Goal: Check status: Check status

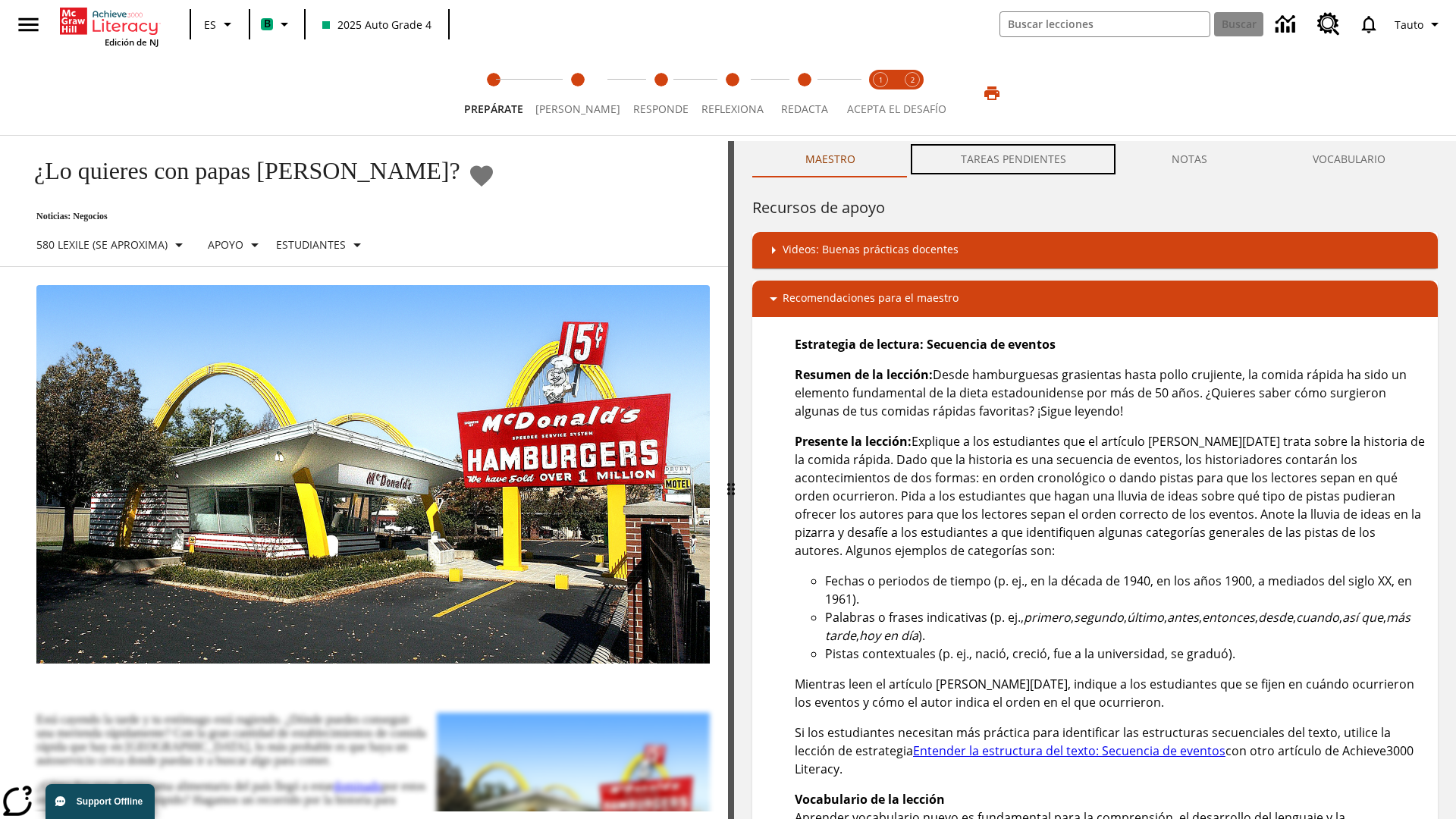
click at [1014, 159] on button "TAREAS PENDIENTES" at bounding box center [1013, 159] width 210 height 37
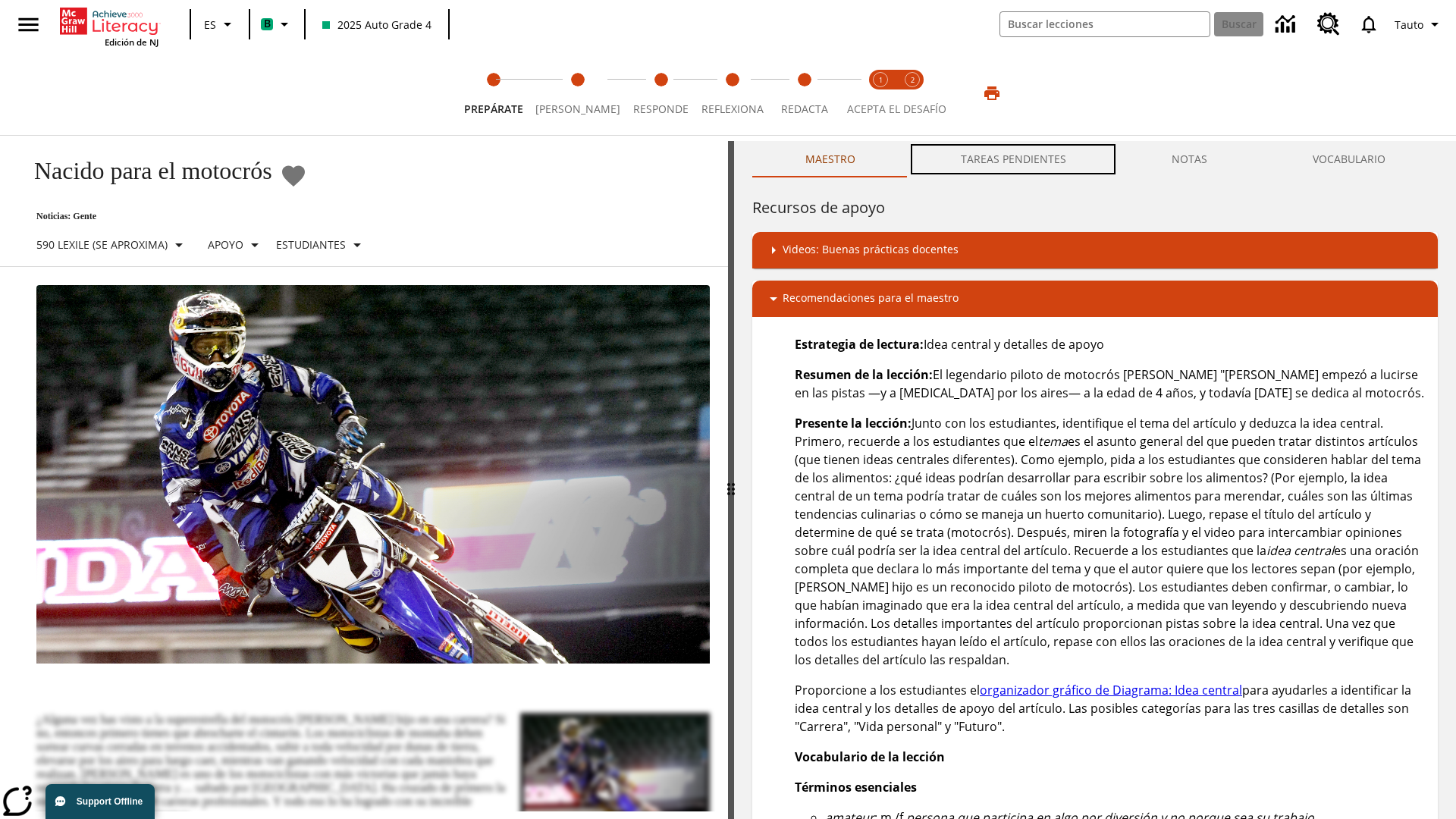
click at [1014, 159] on button "TAREAS PENDIENTES" at bounding box center [1013, 159] width 210 height 37
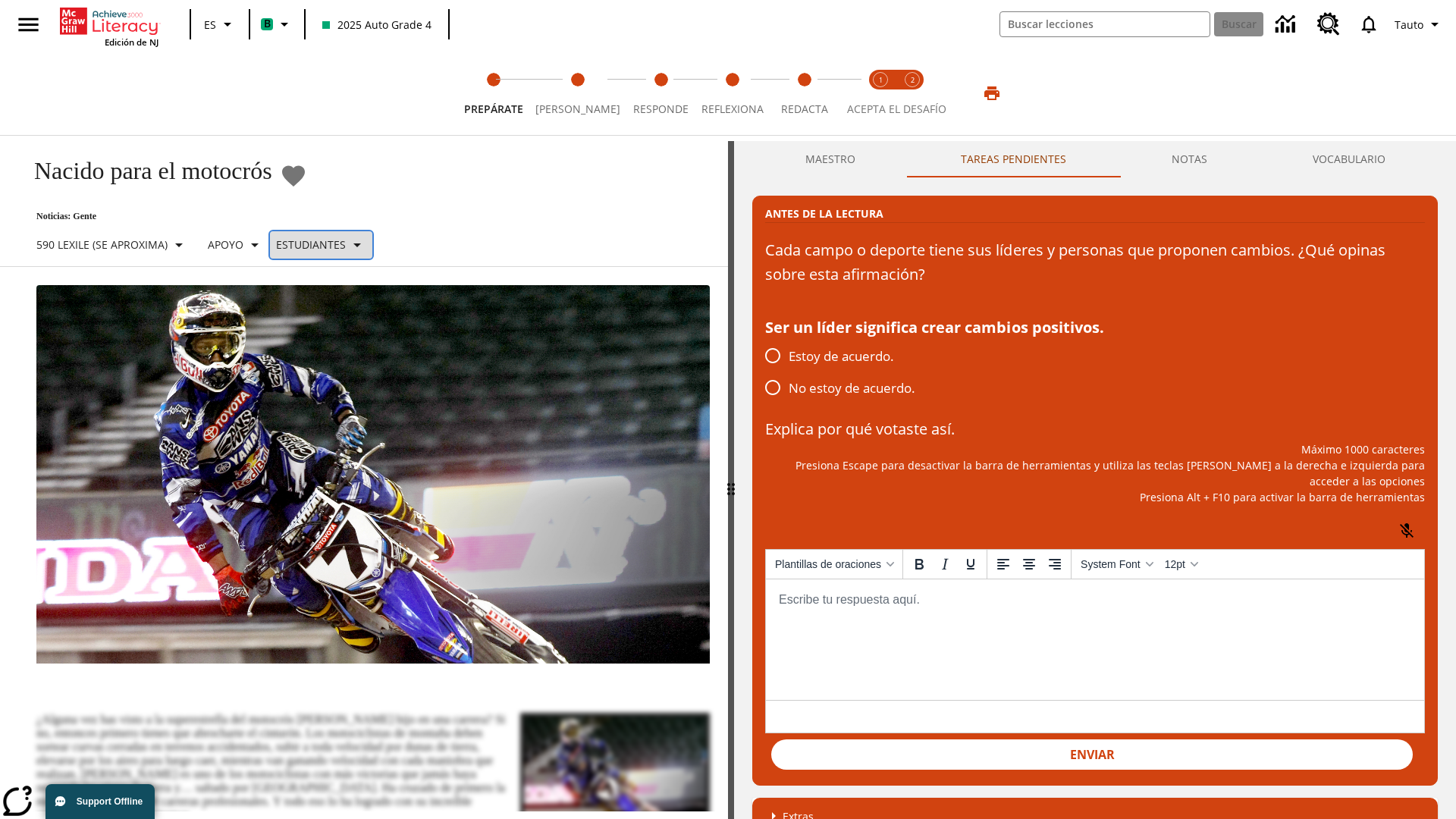
click at [330, 244] on p "Estudiantes" at bounding box center [311, 244] width 70 height 16
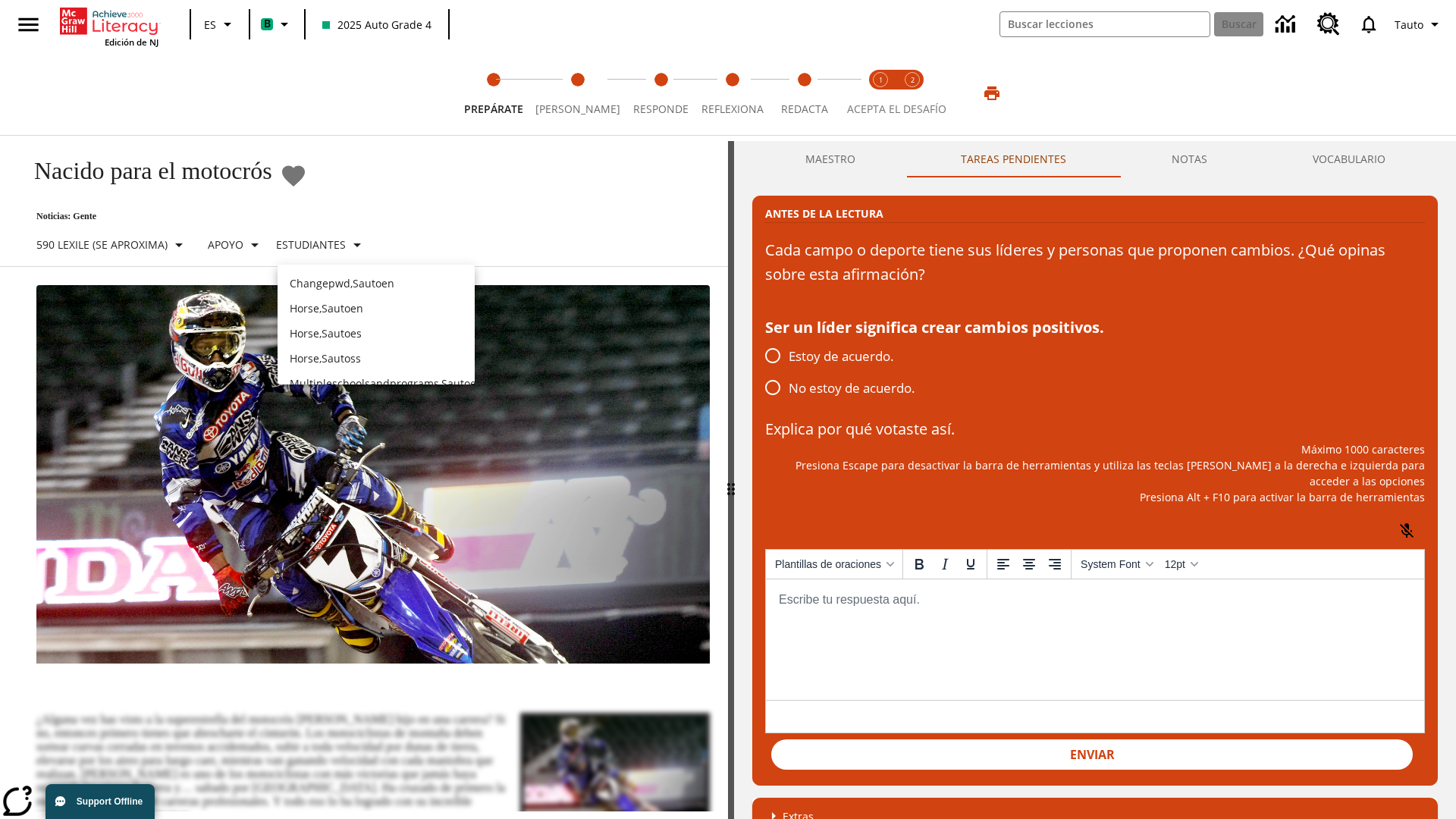
click at [376, 325] on p "Horse , Sautoes" at bounding box center [376, 333] width 173 height 16
